Goal: Task Accomplishment & Management: Complete application form

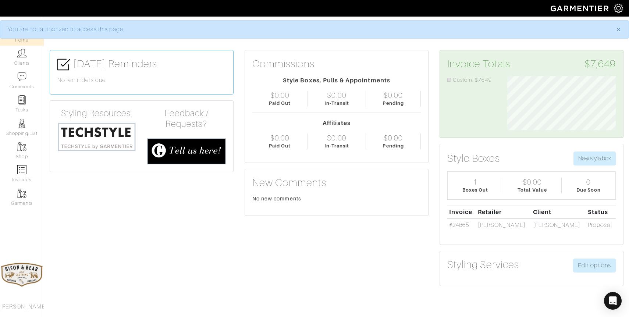
scroll to position [54, 120]
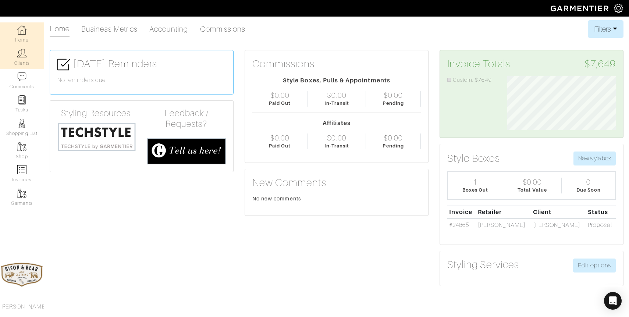
click at [25, 60] on link "Clients" at bounding box center [22, 57] width 44 height 23
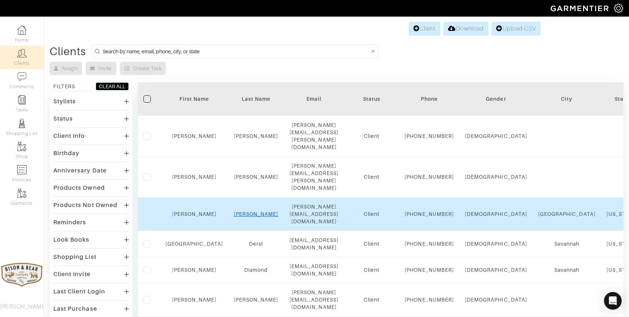
click at [244, 211] on link "Dawkins" at bounding box center [256, 214] width 45 height 6
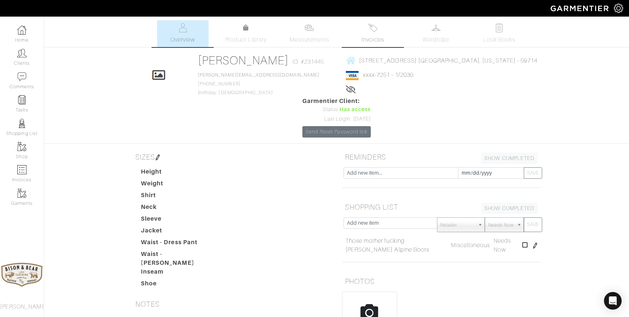
click at [378, 31] on link "Invoices" at bounding box center [373, 33] width 52 height 27
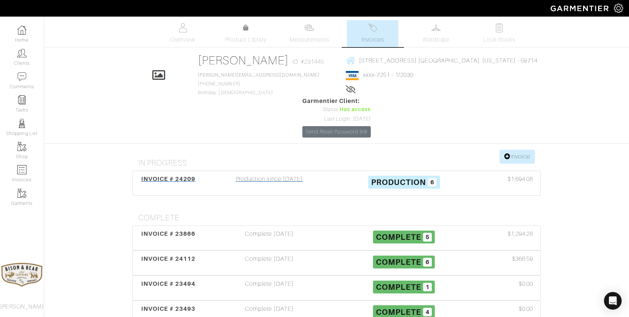
click at [279, 175] on div "Production since 08/30/25" at bounding box center [269, 183] width 135 height 17
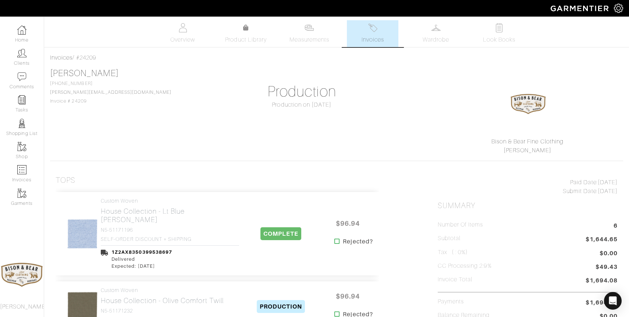
click at [377, 31] on img at bounding box center [372, 27] width 9 height 9
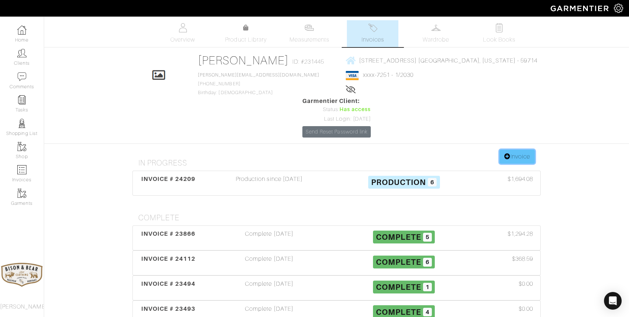
click at [523, 150] on link "Invoice" at bounding box center [517, 157] width 35 height 14
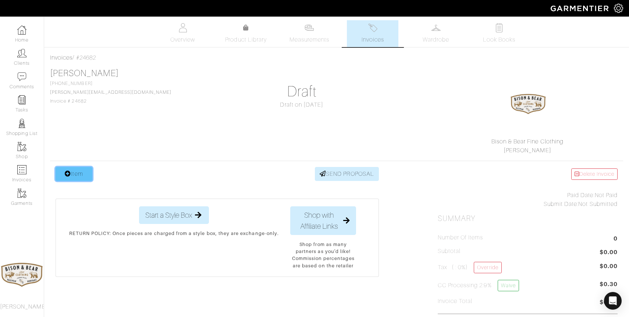
click at [75, 168] on link "Item" at bounding box center [74, 174] width 37 height 14
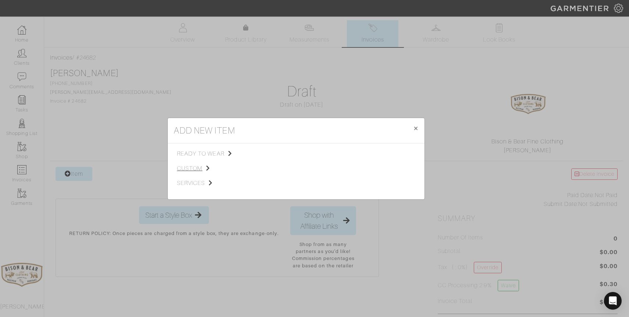
click at [194, 170] on span "custom" at bounding box center [214, 168] width 74 height 9
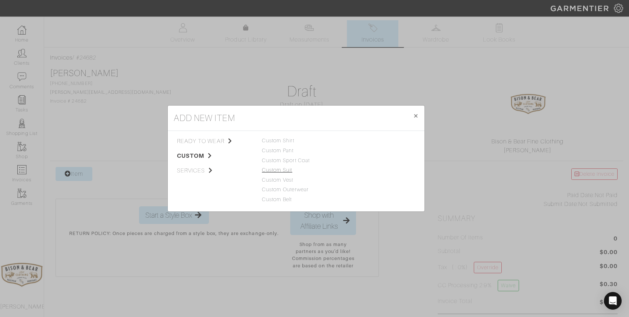
click at [284, 168] on link "Custom Suit" at bounding box center [277, 170] width 31 height 6
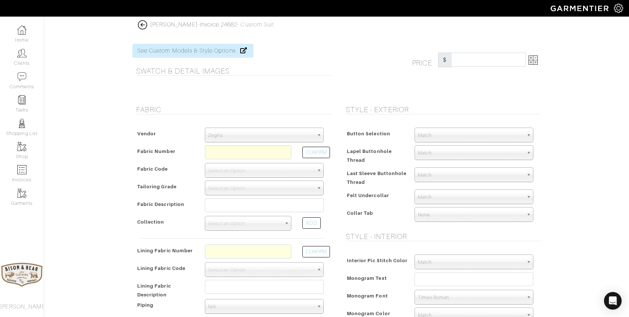
click at [259, 139] on span "Zegna" at bounding box center [261, 135] width 106 height 15
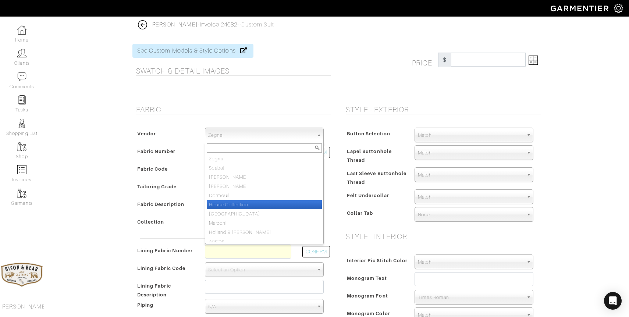
click at [254, 202] on li "House Collection" at bounding box center [264, 204] width 115 height 9
select select "75"
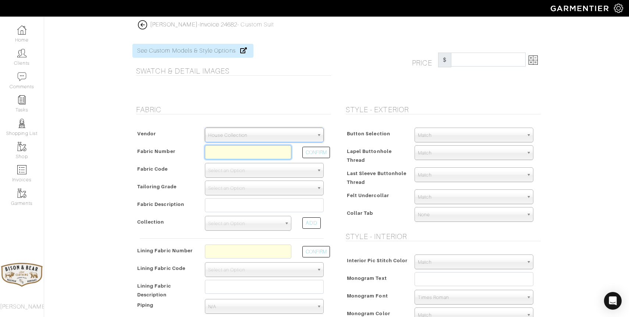
click at [248, 153] on input "text" at bounding box center [248, 152] width 86 height 14
click at [310, 155] on button "CONFIRM" at bounding box center [316, 152] width 28 height 11
type input "Z6-49146006"
select select "5911"
type input "Black Paisley"
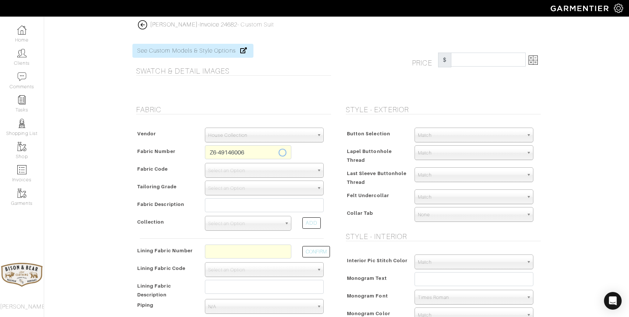
select select
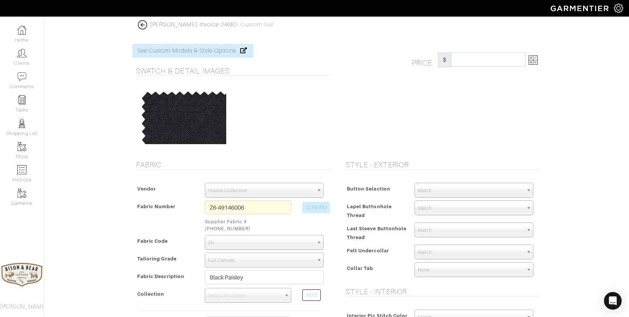
type input "2548.95"
click at [538, 54] on link at bounding box center [532, 60] width 12 height 15
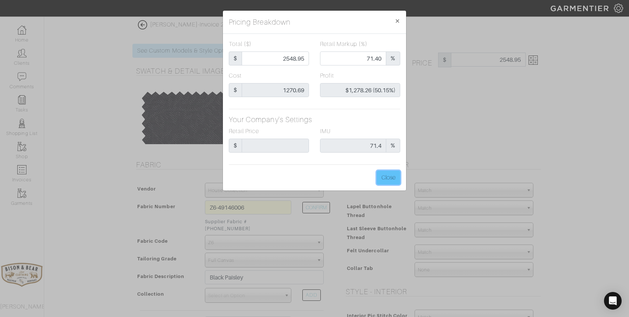
click at [389, 179] on button "Close" at bounding box center [389, 178] width 24 height 14
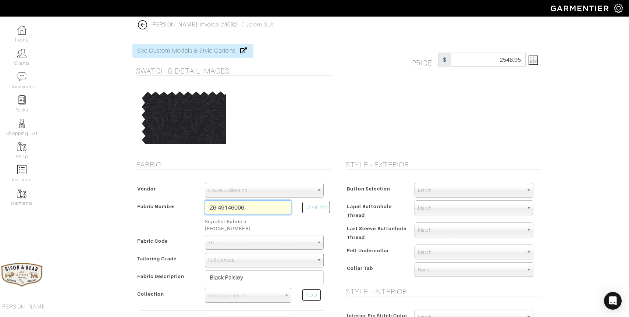
click at [266, 206] on input "Z6-49146006" at bounding box center [248, 208] width 86 height 14
click at [317, 211] on button "CONFIRM" at bounding box center [316, 207] width 28 height 11
type input "K4-49146071"
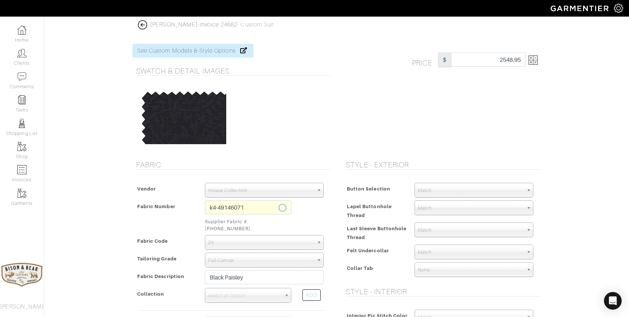
select select "5844"
select select
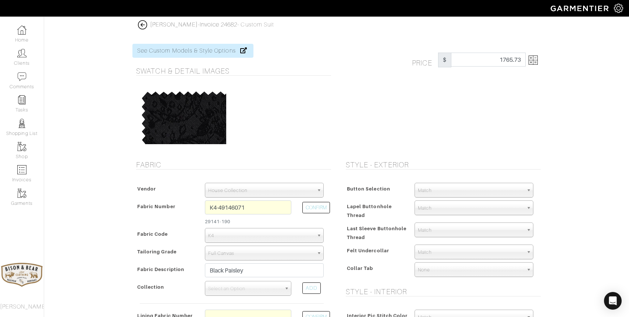
click at [535, 60] on img at bounding box center [533, 60] width 9 height 9
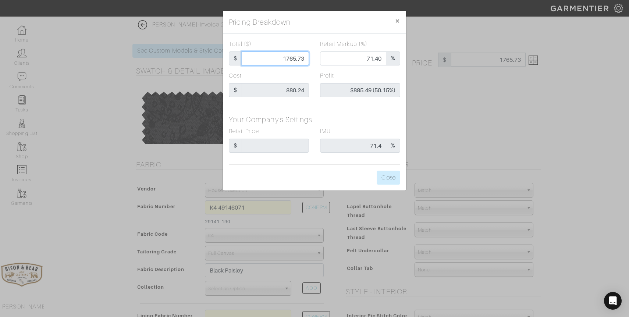
drag, startPoint x: 275, startPoint y: 56, endPoint x: 341, endPoint y: 54, distance: 65.9
click at [341, 54] on div "Total ($) $ 1765.73 Retail Markup (%) 71.40 %" at bounding box center [314, 56] width 182 height 32
click at [291, 55] on input "1765.73" at bounding box center [275, 59] width 67 height 14
type input "1"
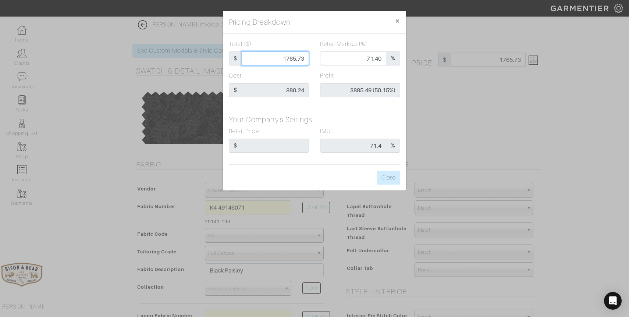
type input "1"
type input "0.00"
type input "-$879.24 (-87924.00%)"
type input "12"
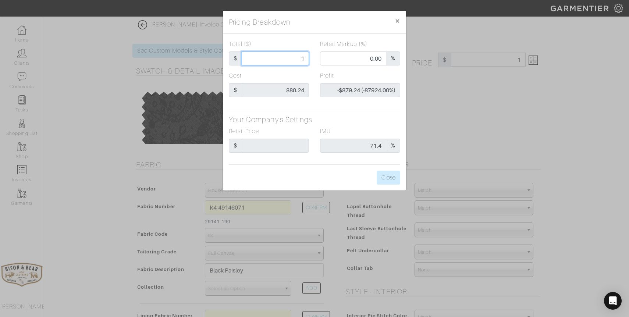
type input "-$868.24 (-7235.33%)"
type input "125"
type input "-$755.24 (-604.19%)"
type input "1250"
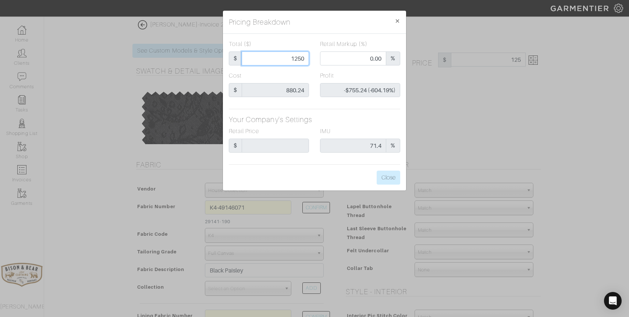
type input "1250"
type input "59.60"
type input "$369.76 (29.58%)"
type input "1250"
type input "1250.00"
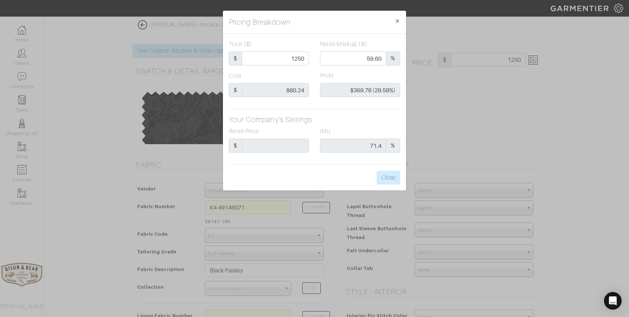
type input "1250.00"
click at [366, 73] on div "Profit $369.76 (29.58%)" at bounding box center [360, 84] width 80 height 26
click at [391, 178] on button "Close" at bounding box center [389, 178] width 24 height 14
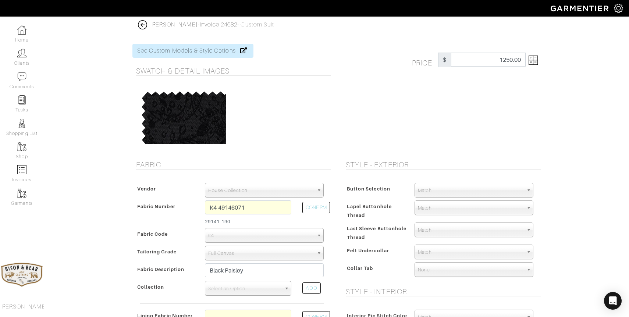
click at [143, 22] on img at bounding box center [142, 24] width 9 height 9
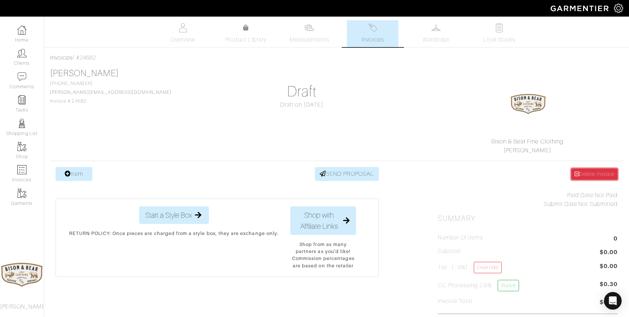
click at [584, 174] on link "Delete Invoice" at bounding box center [594, 174] width 46 height 11
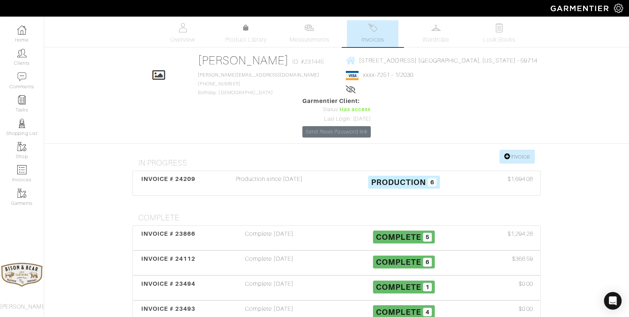
click at [374, 29] on img at bounding box center [372, 27] width 9 height 9
